Goal: Task Accomplishment & Management: Manage account settings

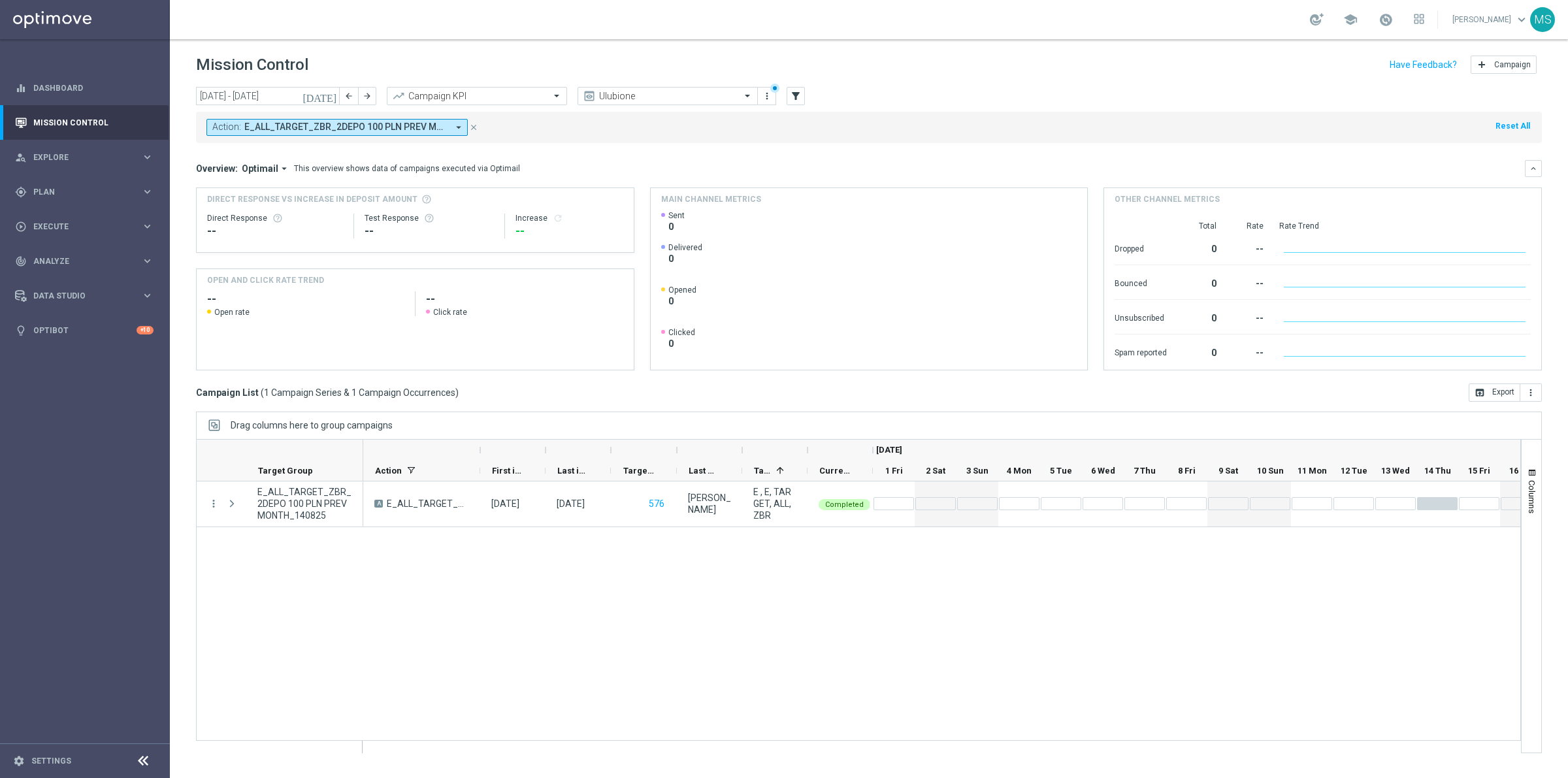
click at [474, 126] on icon "close" at bounding box center [474, 127] width 9 height 9
